Goal: Task Accomplishment & Management: Complete application form

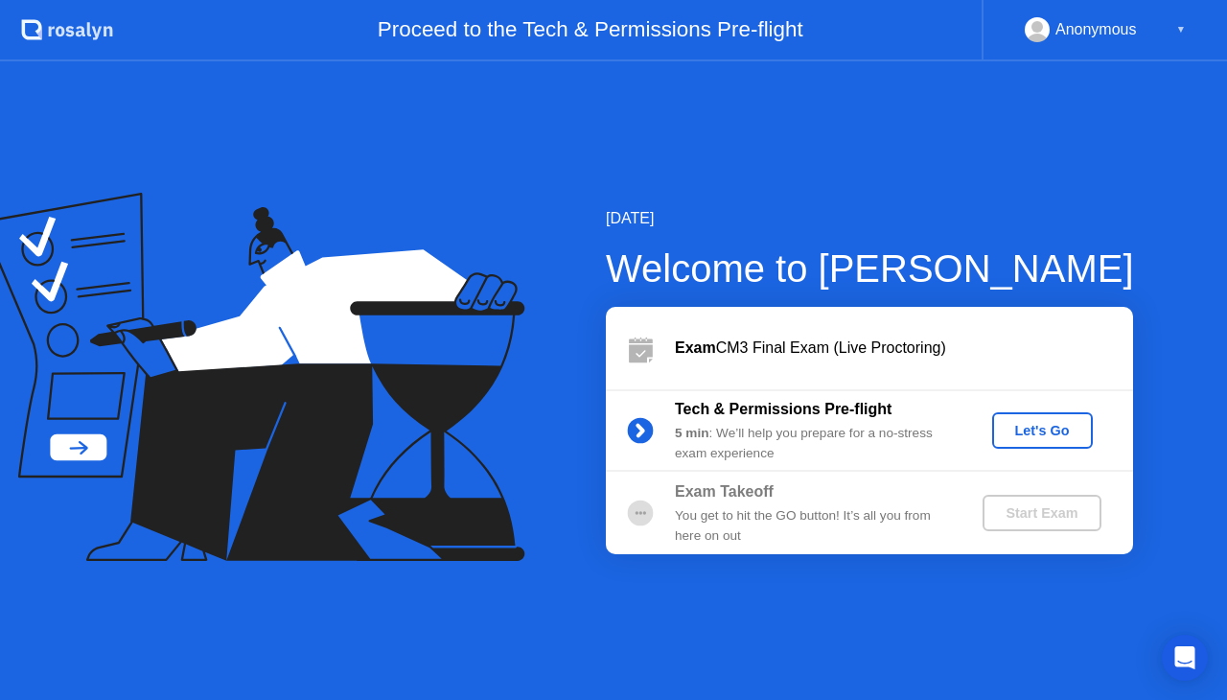
click at [1026, 431] on div "Let's Go" at bounding box center [1042, 430] width 85 height 15
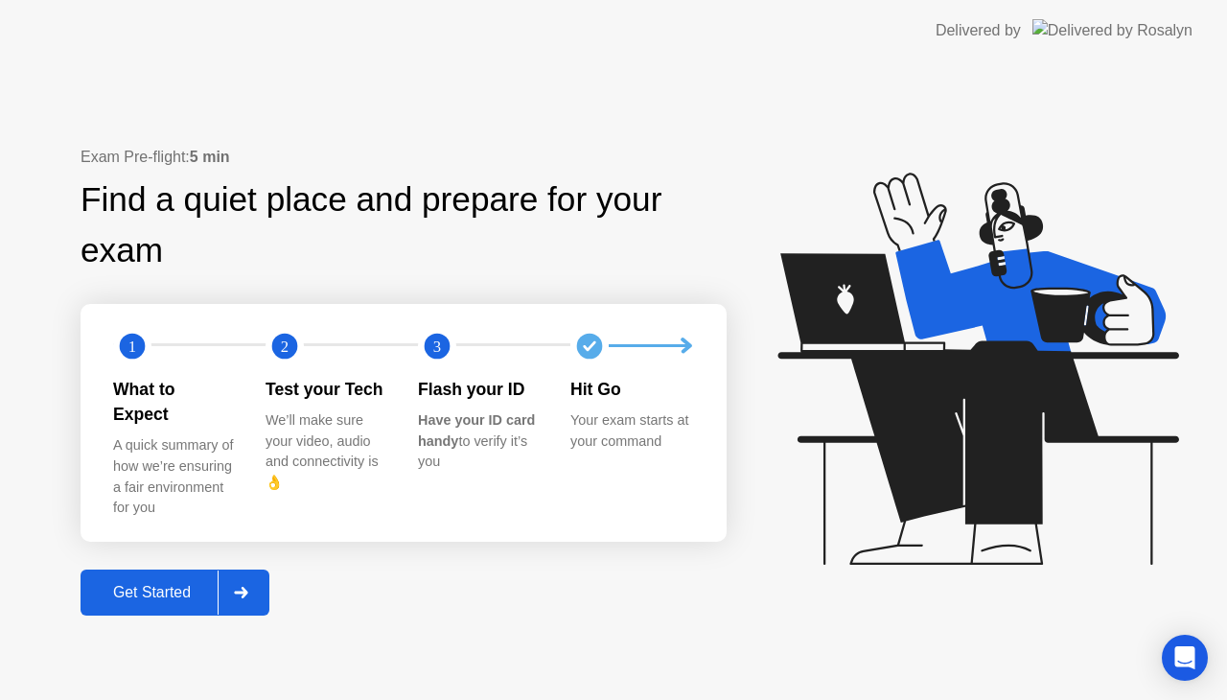
click at [247, 587] on div at bounding box center [241, 593] width 46 height 44
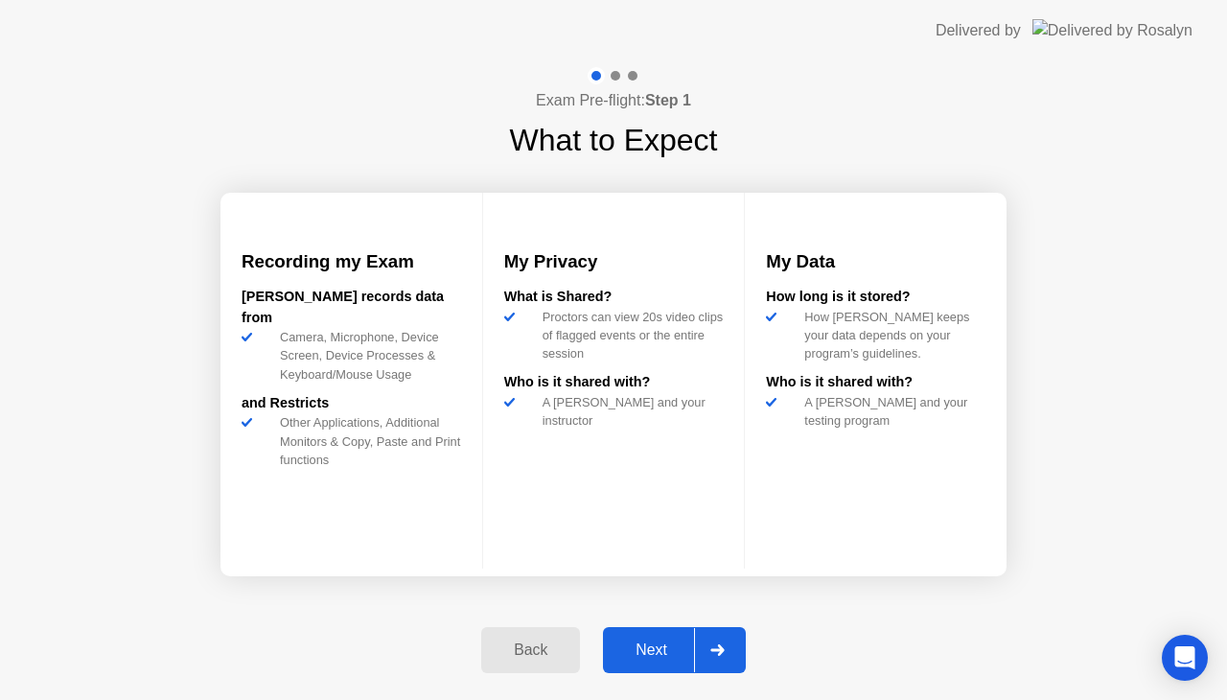
click at [647, 641] on div "Next" at bounding box center [651, 649] width 85 height 17
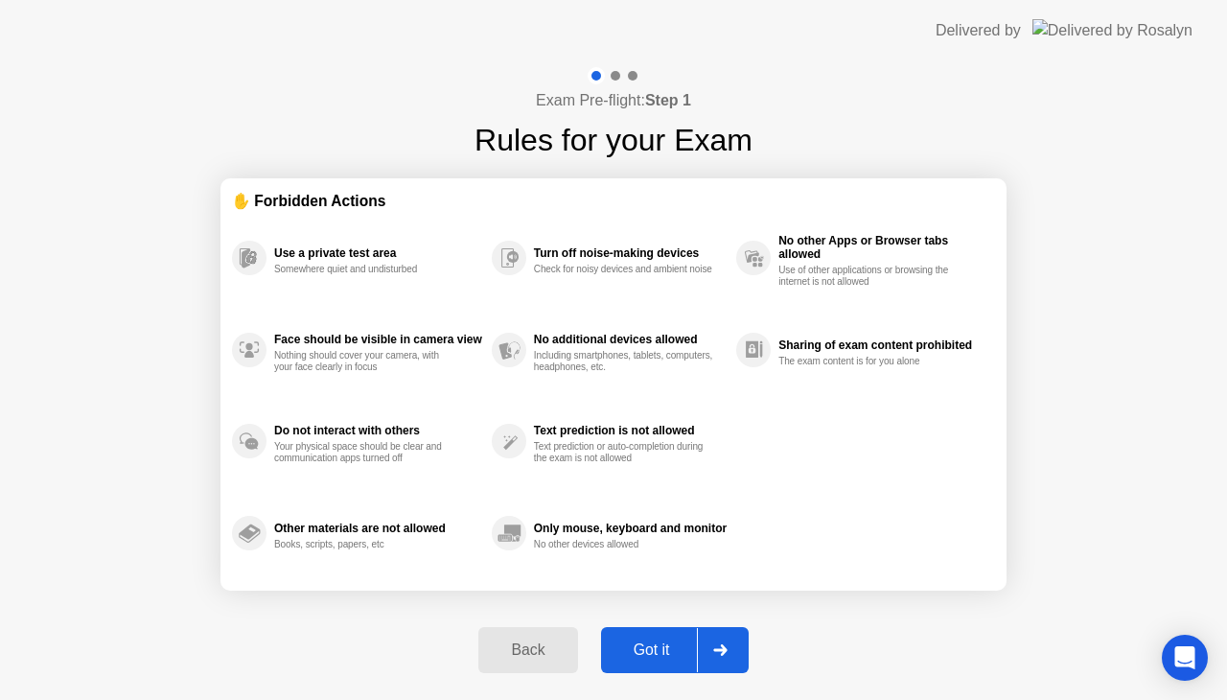
click at [663, 634] on button "Got it" at bounding box center [675, 650] width 148 height 46
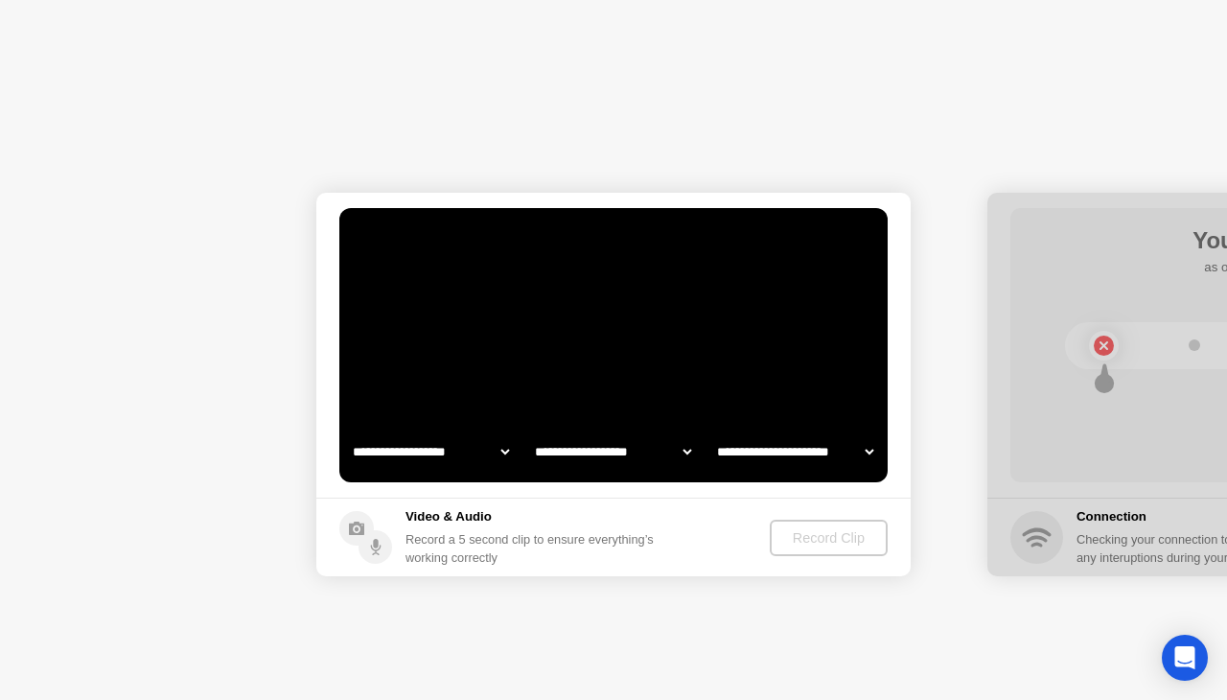
select select "**********"
select select "*******"
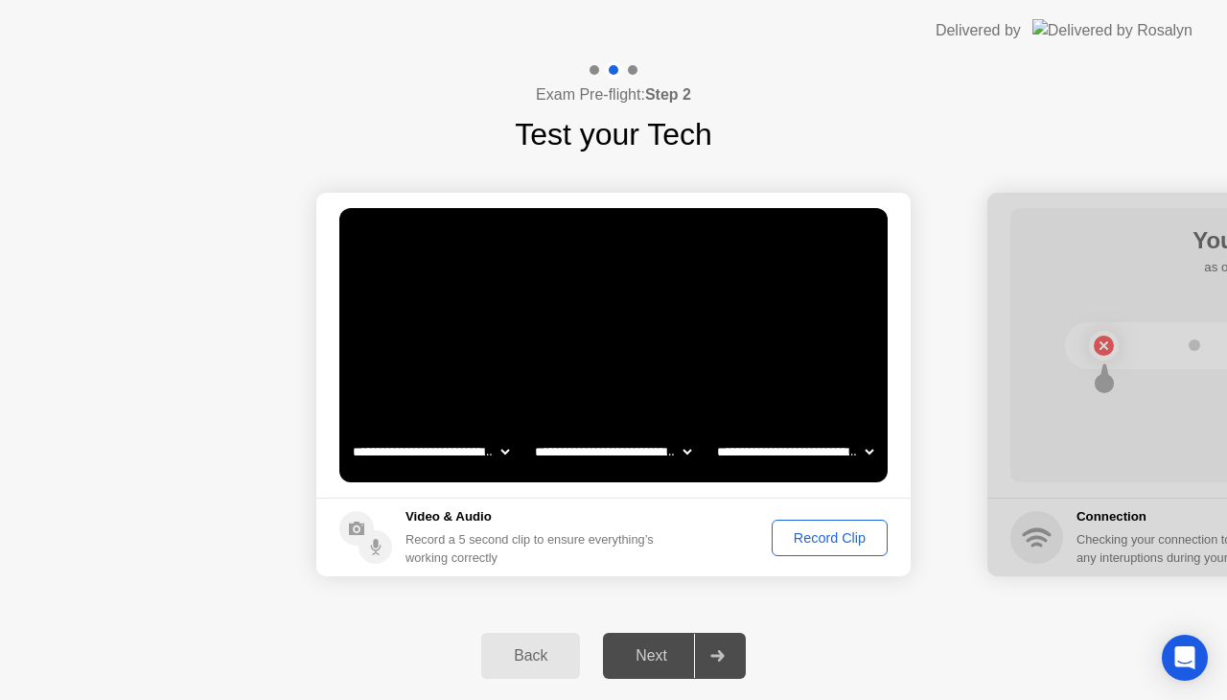
click at [692, 606] on div "**********" at bounding box center [613, 384] width 1227 height 454
click at [788, 538] on div "Record Clip" at bounding box center [830, 537] width 103 height 15
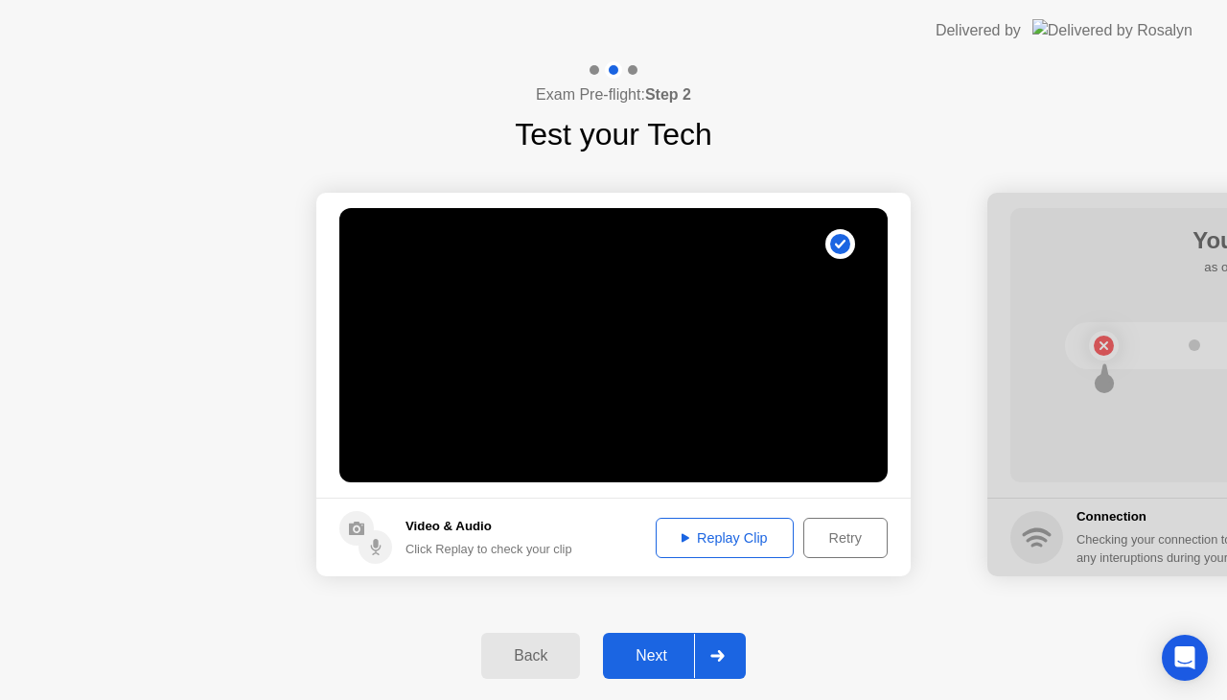
click at [835, 531] on div "Retry" at bounding box center [845, 537] width 71 height 15
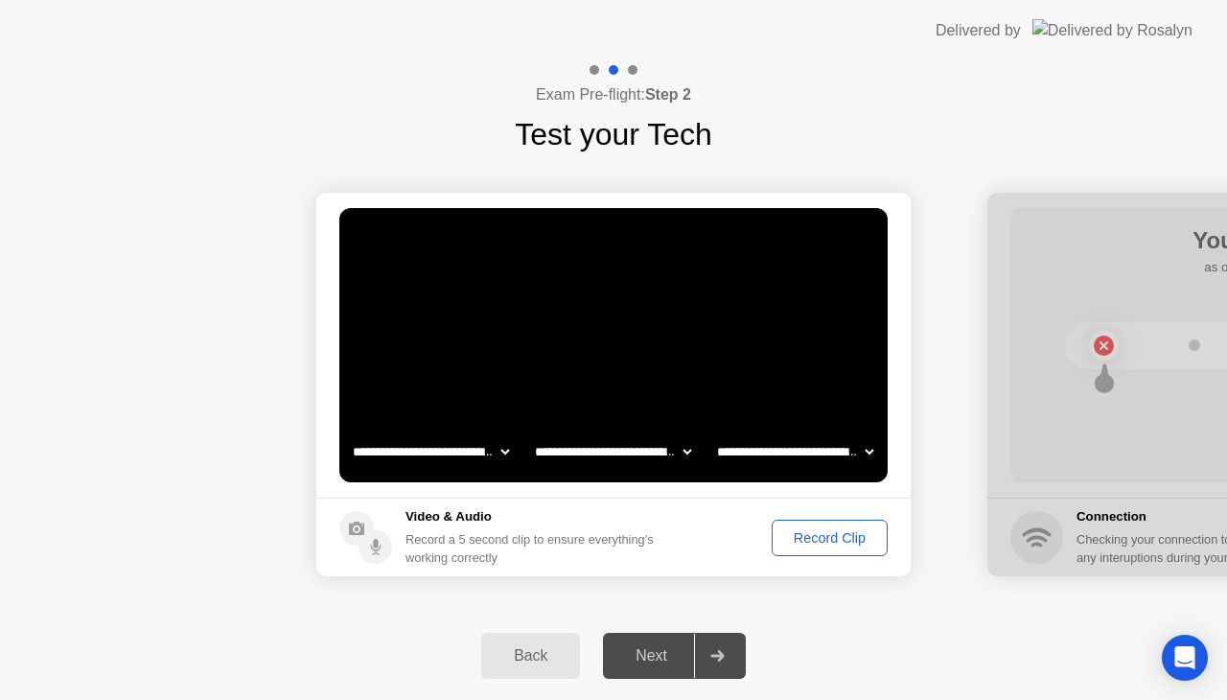
click at [784, 537] on div "Record Clip" at bounding box center [830, 537] width 103 height 15
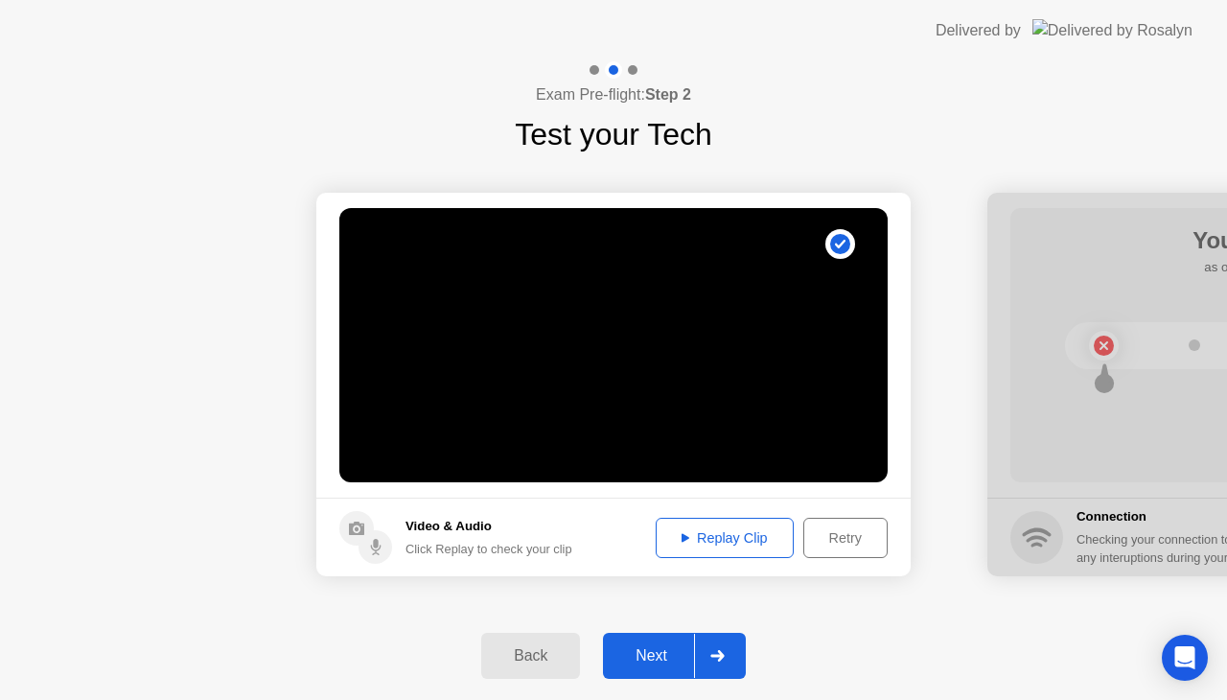
click at [704, 536] on div "Replay Clip" at bounding box center [725, 537] width 125 height 15
click at [673, 648] on div "Next" at bounding box center [651, 655] width 85 height 17
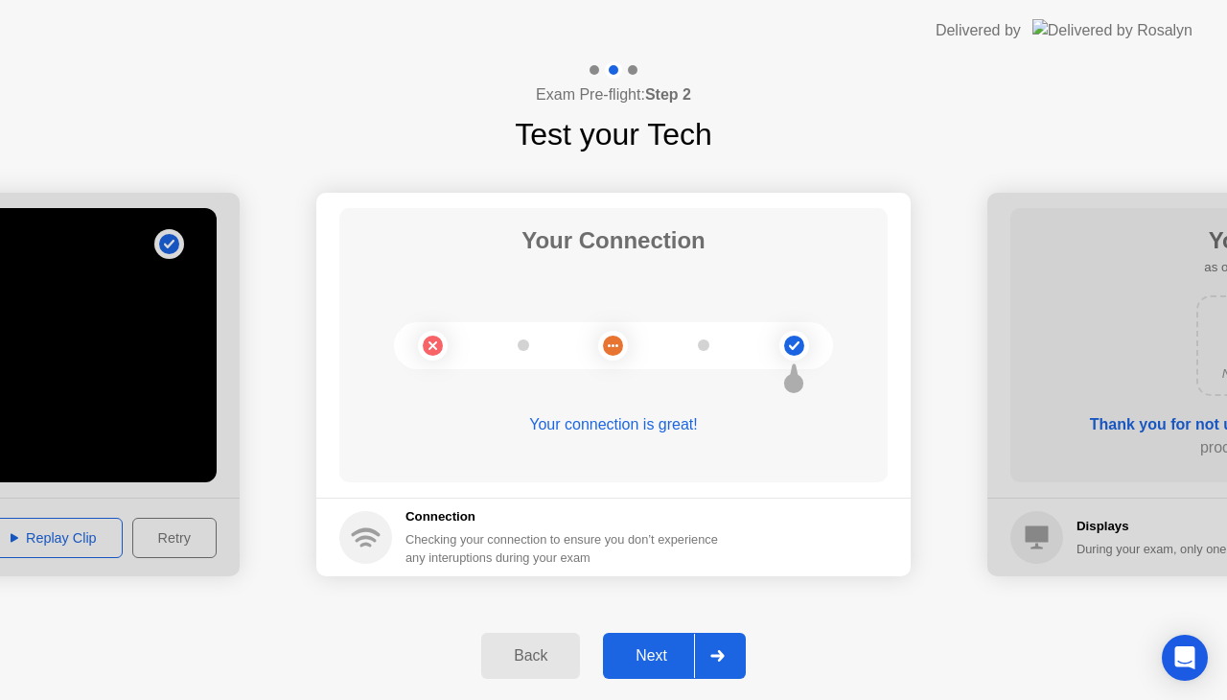
click at [662, 650] on div "Next" at bounding box center [651, 655] width 85 height 17
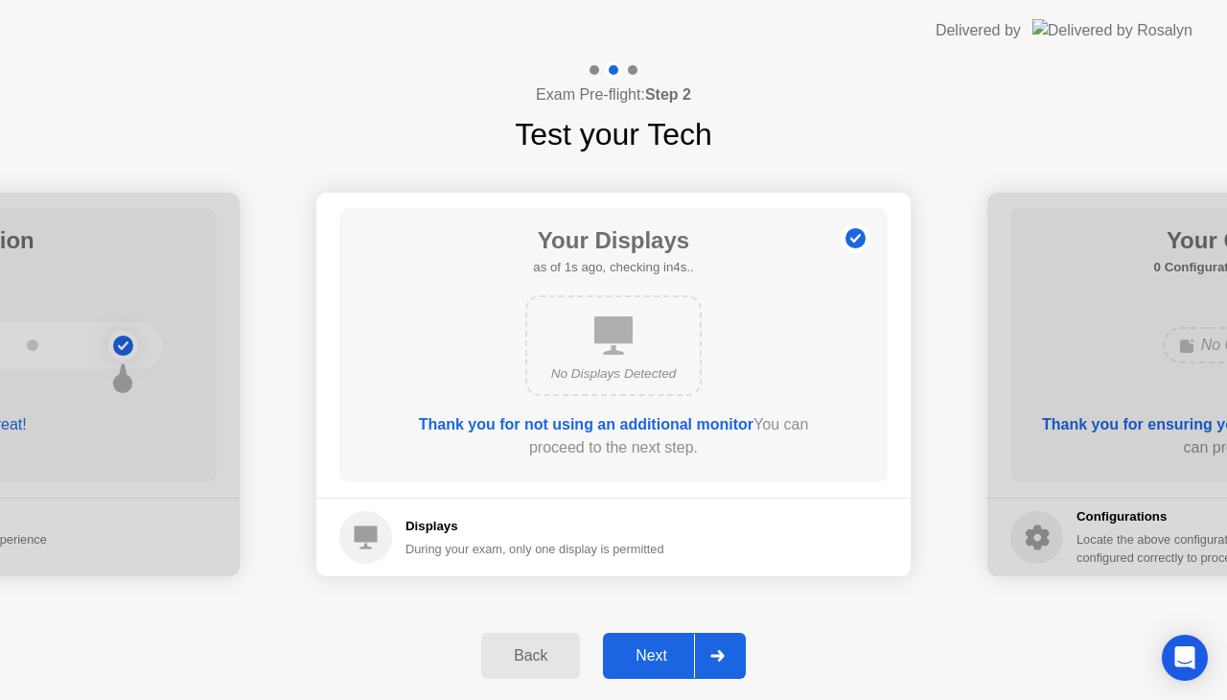
click at [673, 641] on button "Next" at bounding box center [674, 656] width 143 height 46
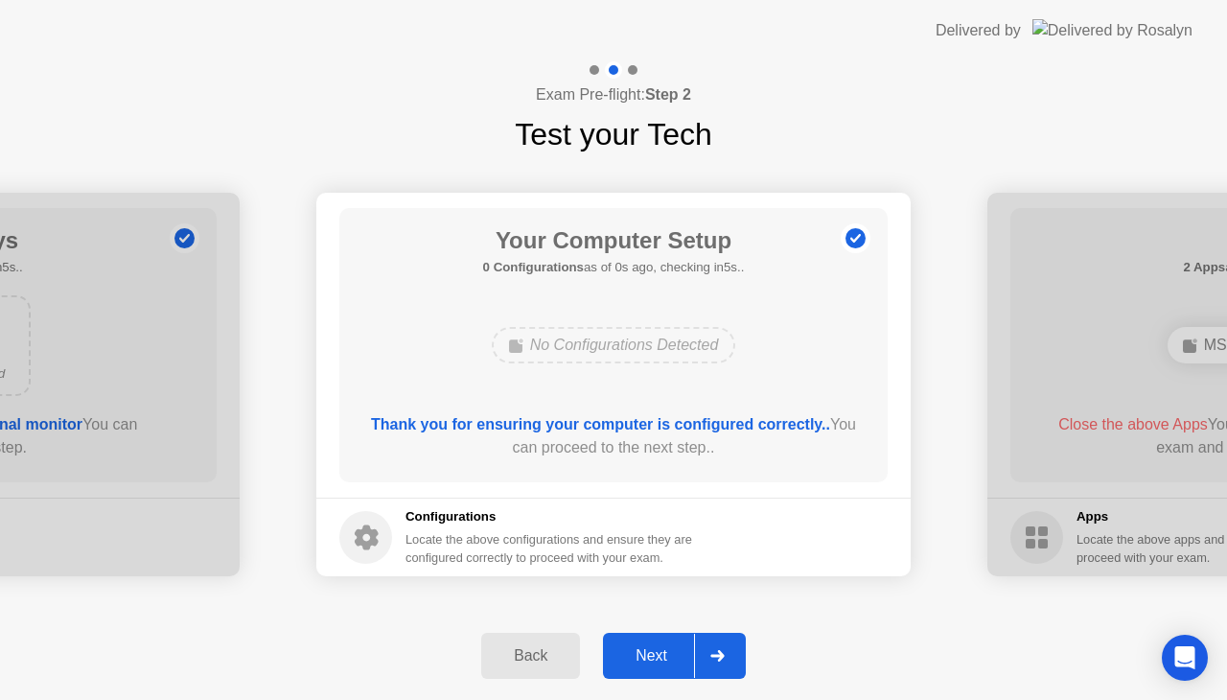
click at [665, 651] on div "Next" at bounding box center [651, 655] width 85 height 17
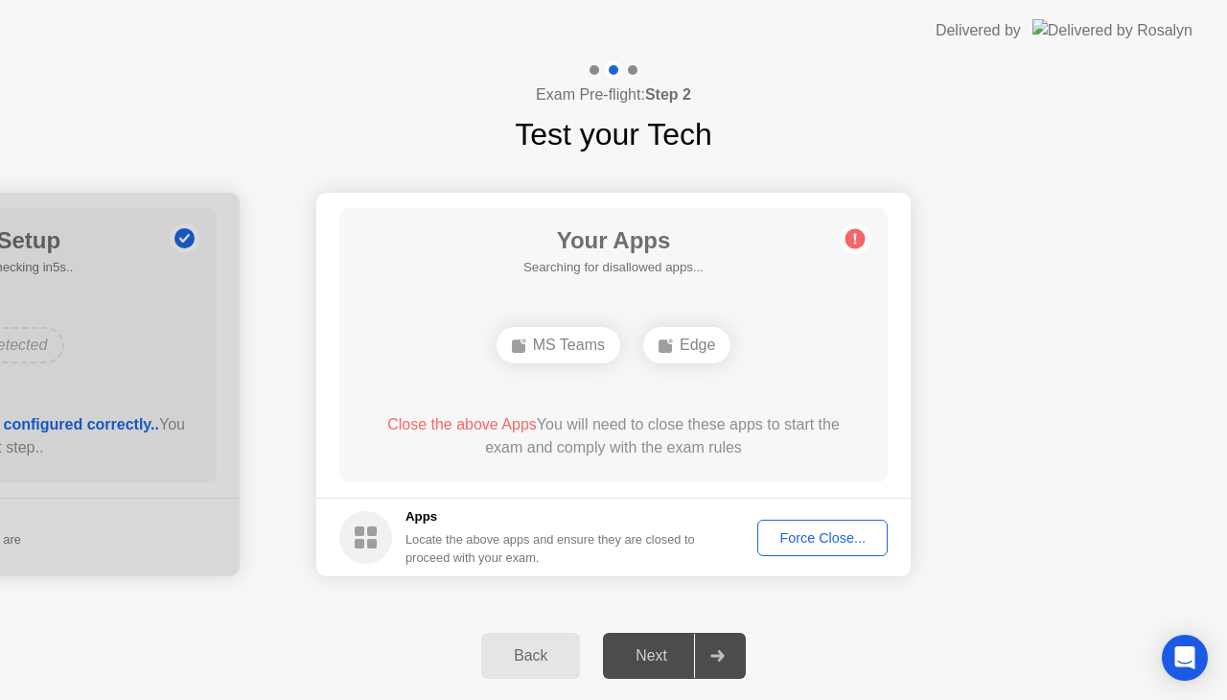
click at [784, 531] on div "Force Close..." at bounding box center [822, 537] width 117 height 15
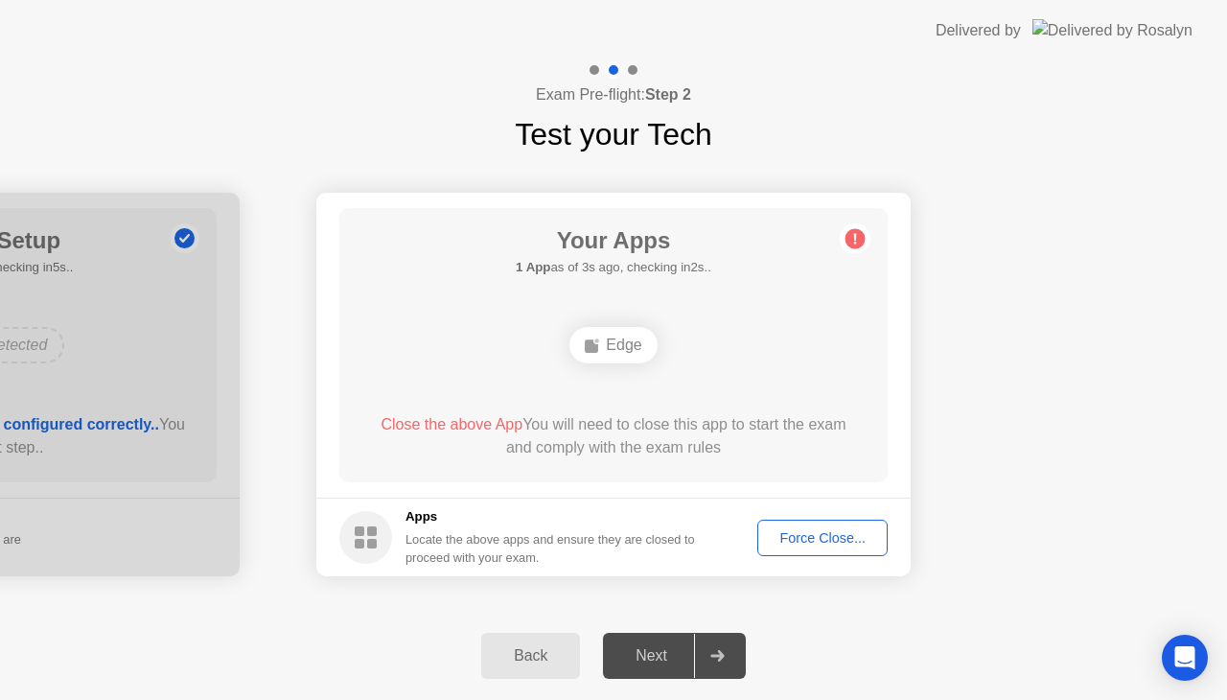
click at [778, 537] on div "Force Close..." at bounding box center [822, 537] width 117 height 15
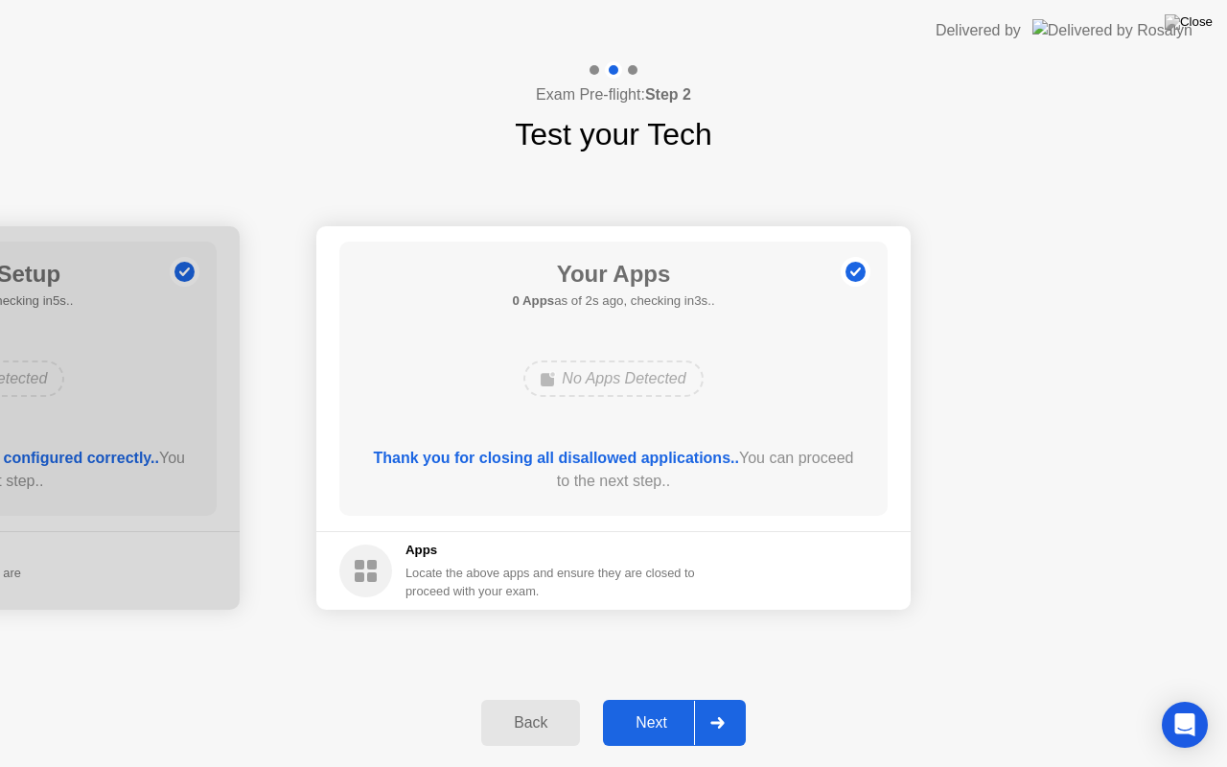
click at [656, 699] on div "Next" at bounding box center [651, 722] width 85 height 17
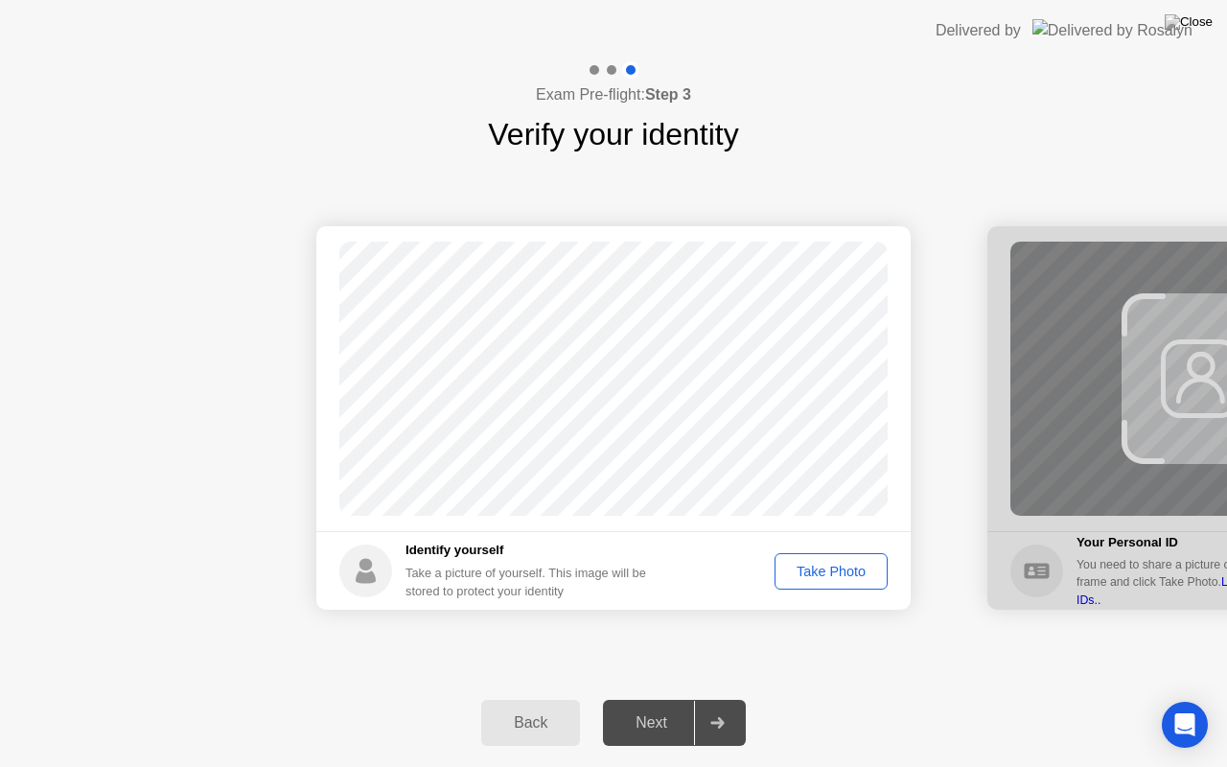
click at [796, 583] on button "Take Photo" at bounding box center [831, 571] width 113 height 36
click at [664, 699] on div "Next" at bounding box center [651, 722] width 85 height 17
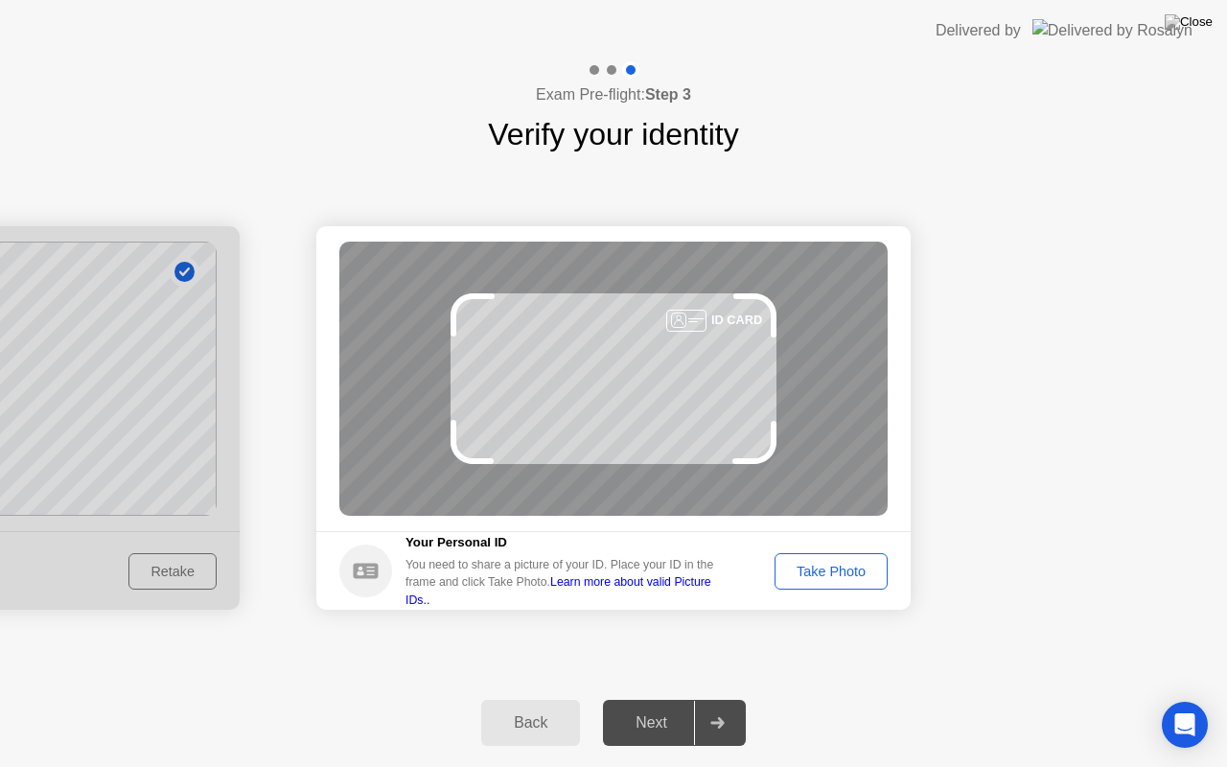
click at [709, 596] on link "Learn more about valid Picture IDs.." at bounding box center [559, 590] width 306 height 31
click at [854, 572] on div "Take Photo" at bounding box center [831, 571] width 100 height 15
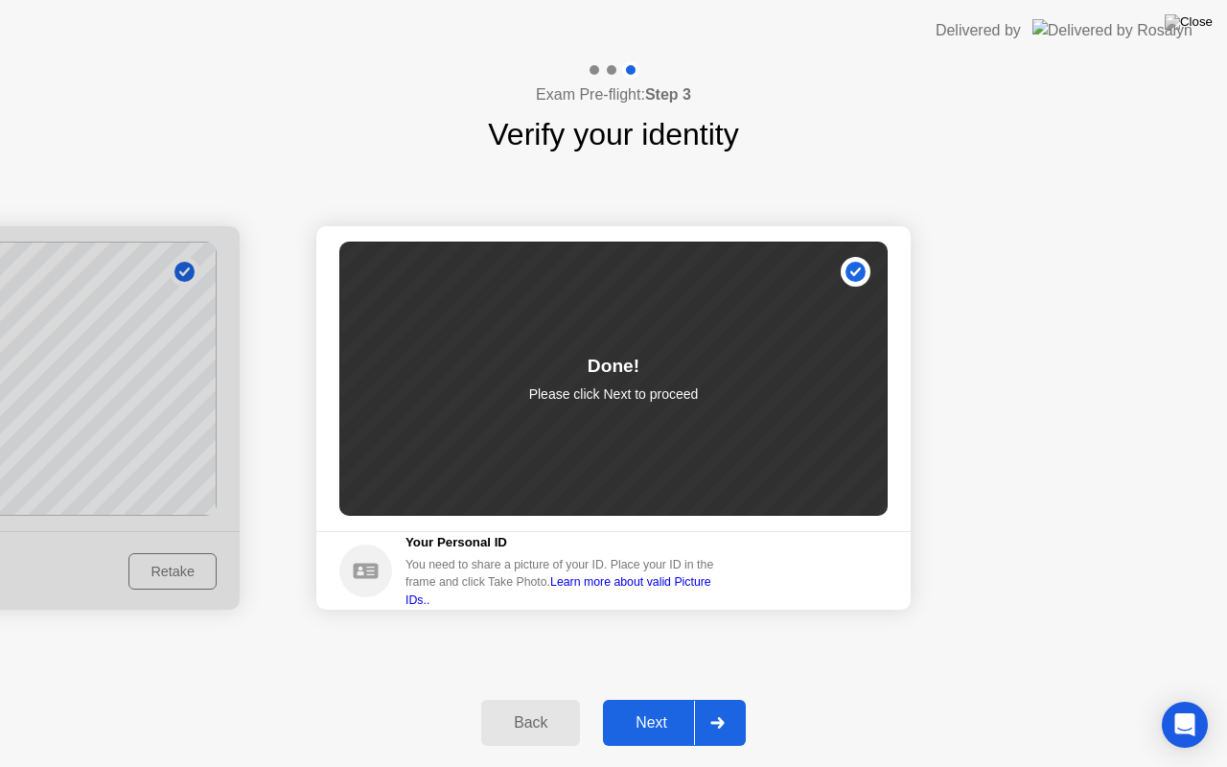
click at [669, 699] on div "Next" at bounding box center [651, 722] width 85 height 17
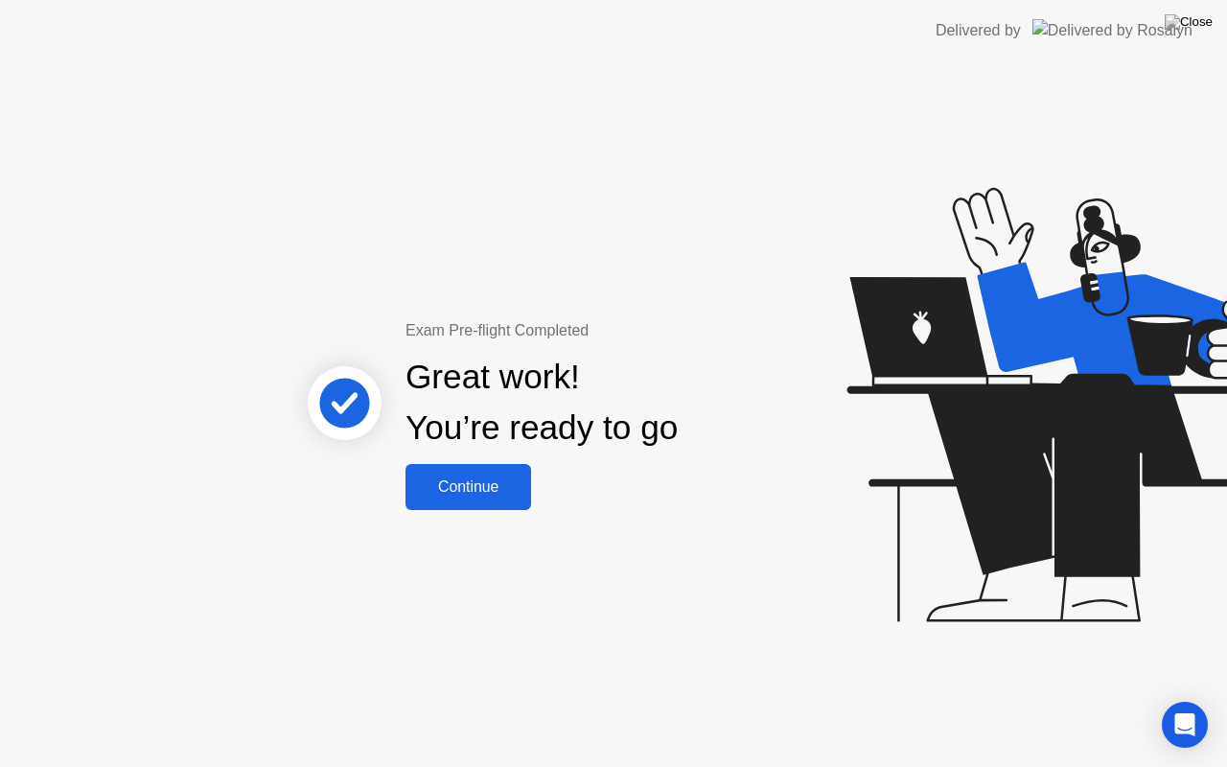
click at [464, 480] on div "Continue" at bounding box center [468, 486] width 114 height 17
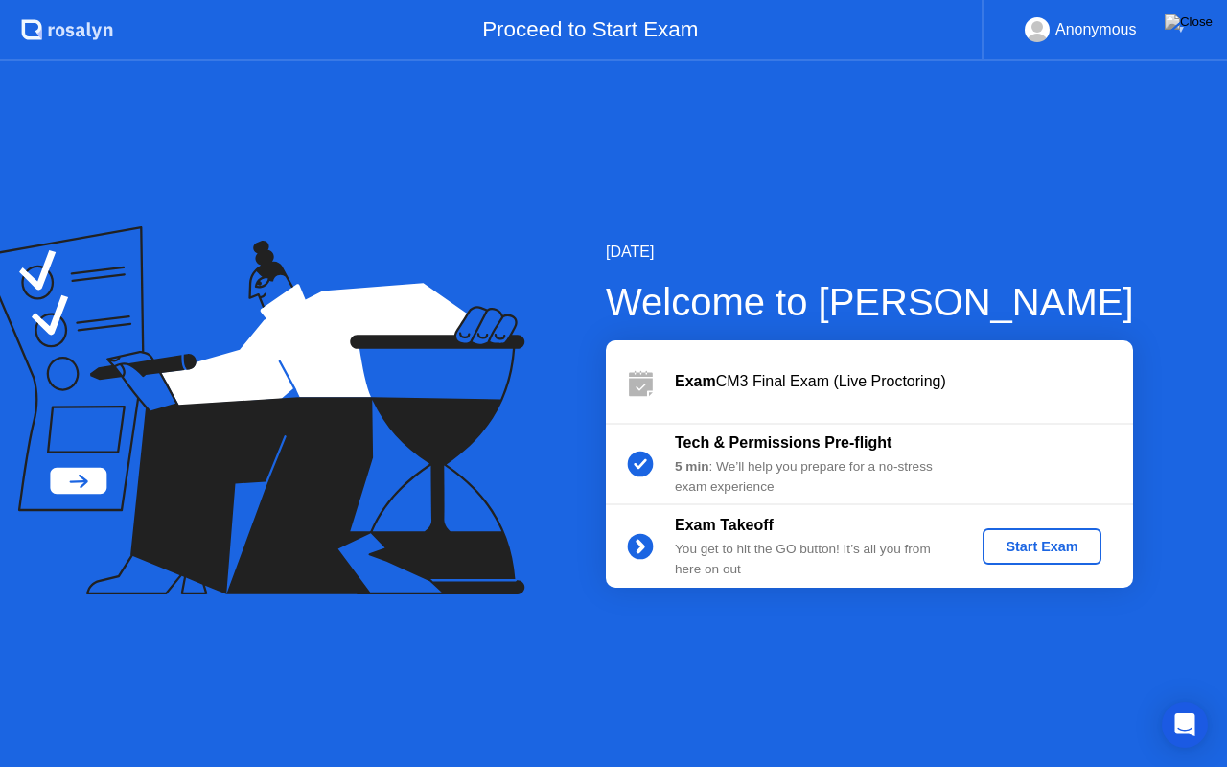
click at [1009, 552] on div "Start Exam" at bounding box center [1042, 546] width 103 height 15
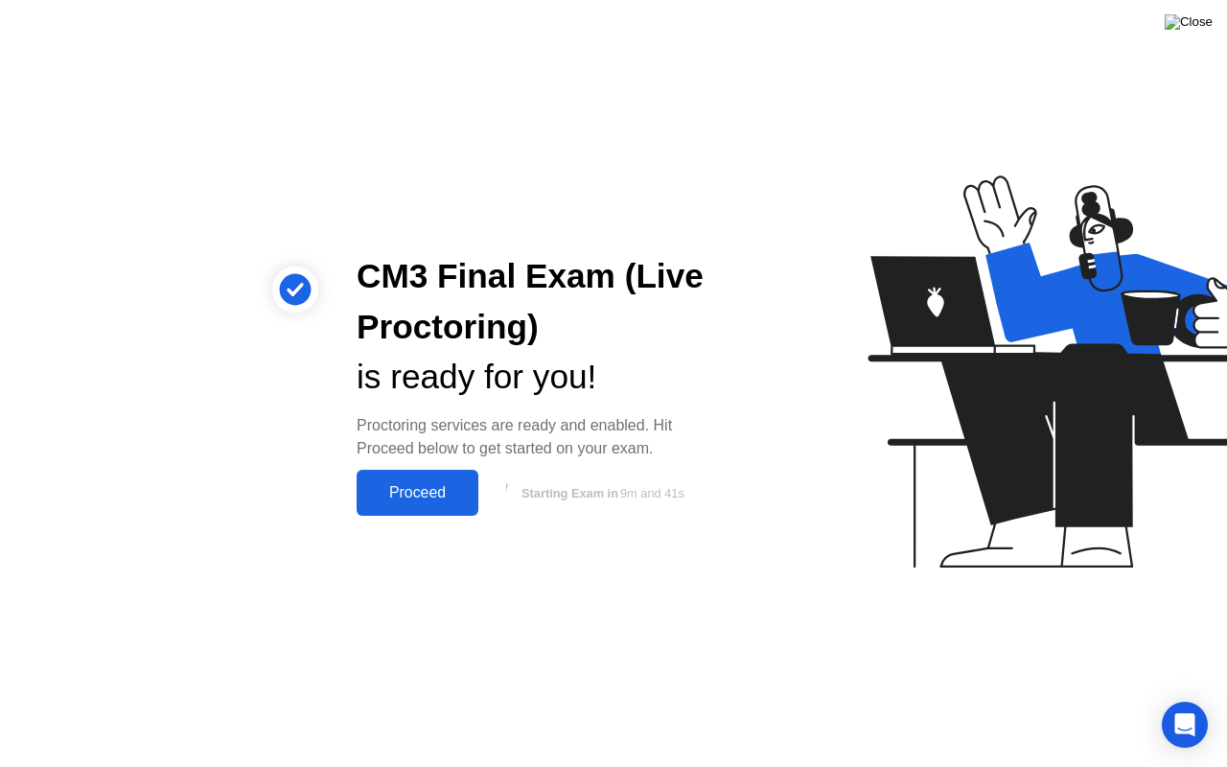
click at [1199, 30] on img at bounding box center [1189, 21] width 48 height 15
click at [433, 501] on div "Proceed" at bounding box center [417, 492] width 110 height 17
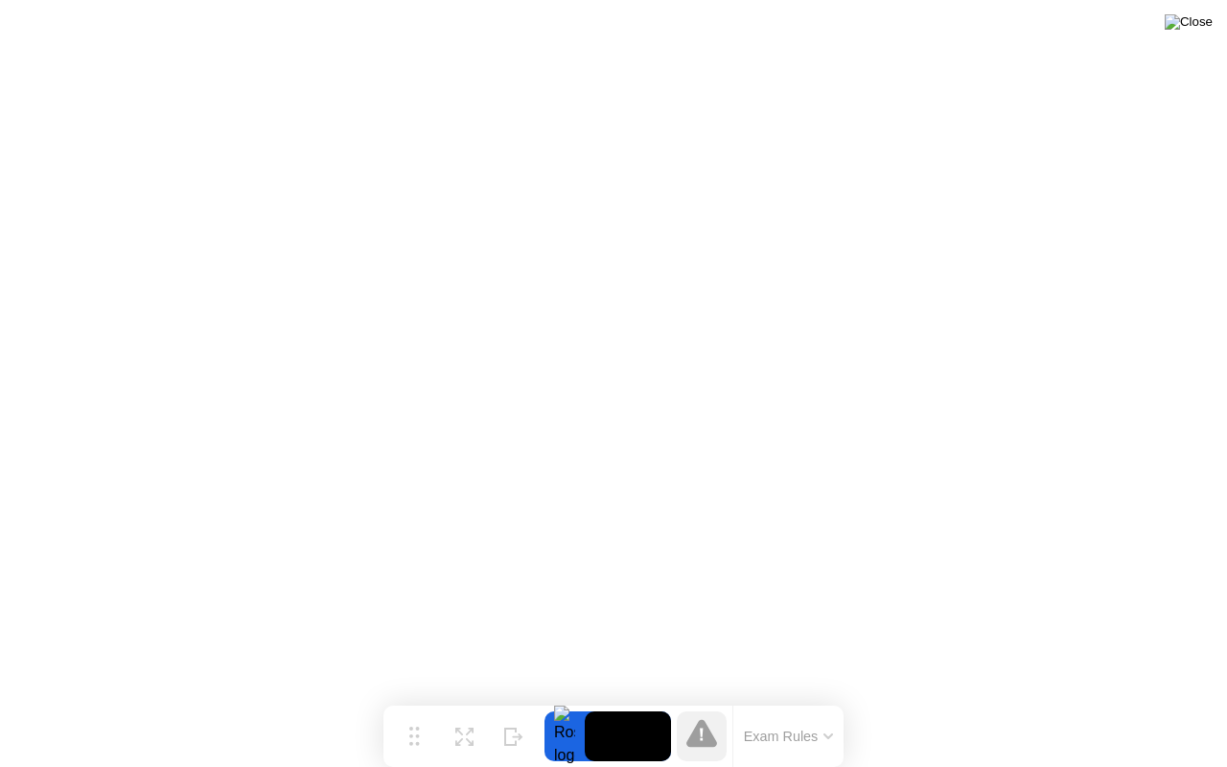
click at [1206, 30] on img at bounding box center [1189, 21] width 48 height 15
